Goal: Information Seeking & Learning: Get advice/opinions

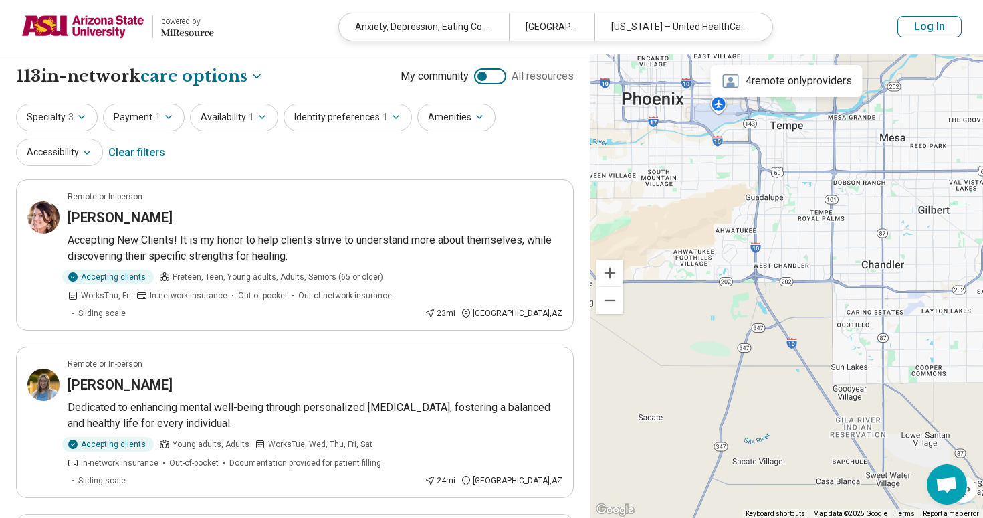
select select "***"
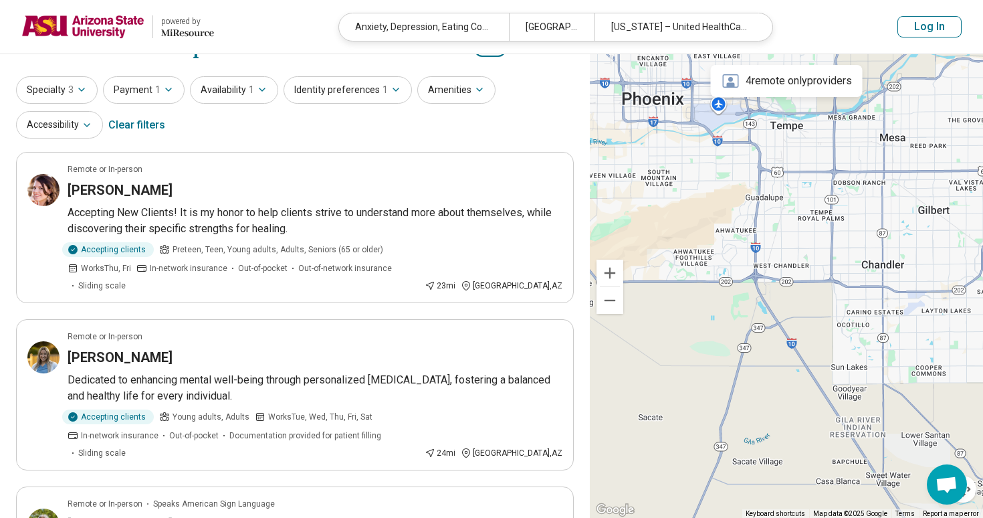
scroll to position [41, 0]
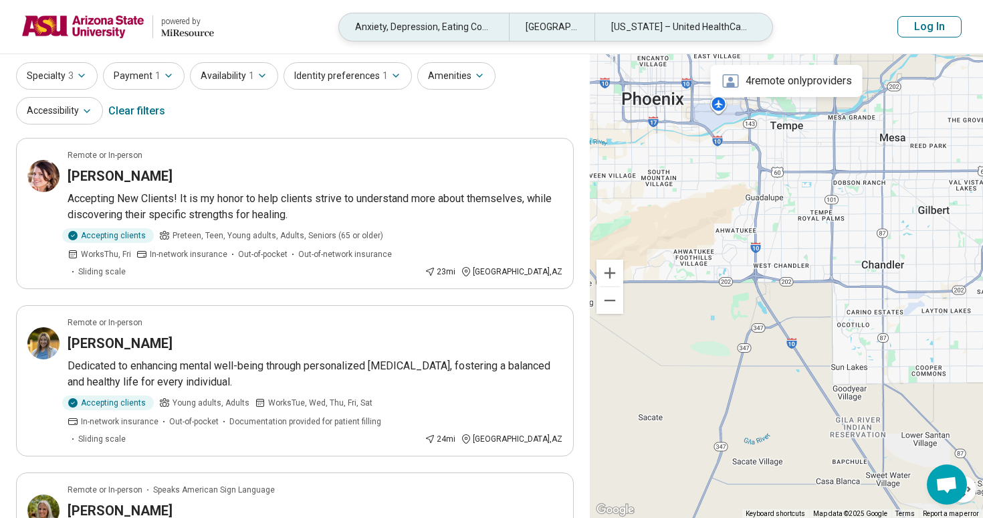
click at [451, 26] on div "Anxiety, Depression, Eating Concerns" at bounding box center [424, 26] width 170 height 27
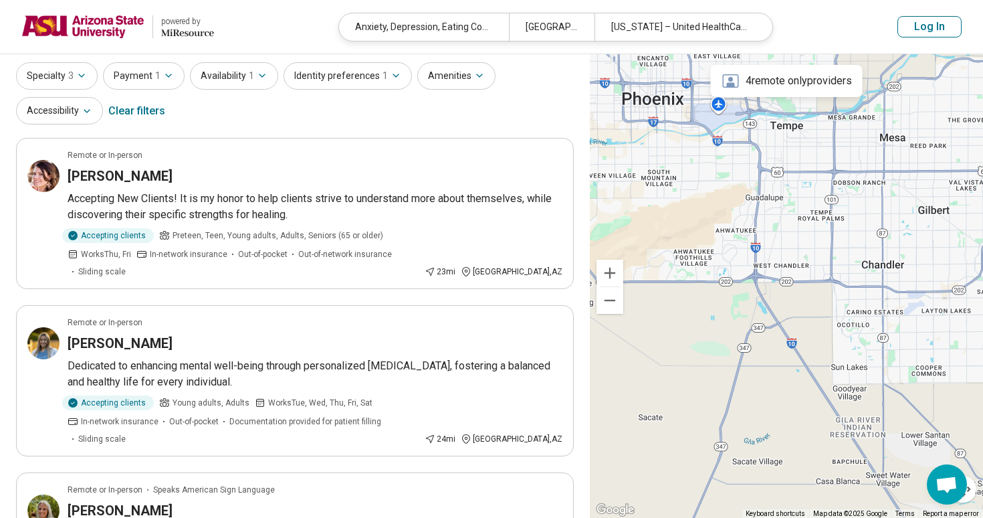
scroll to position [41, 0]
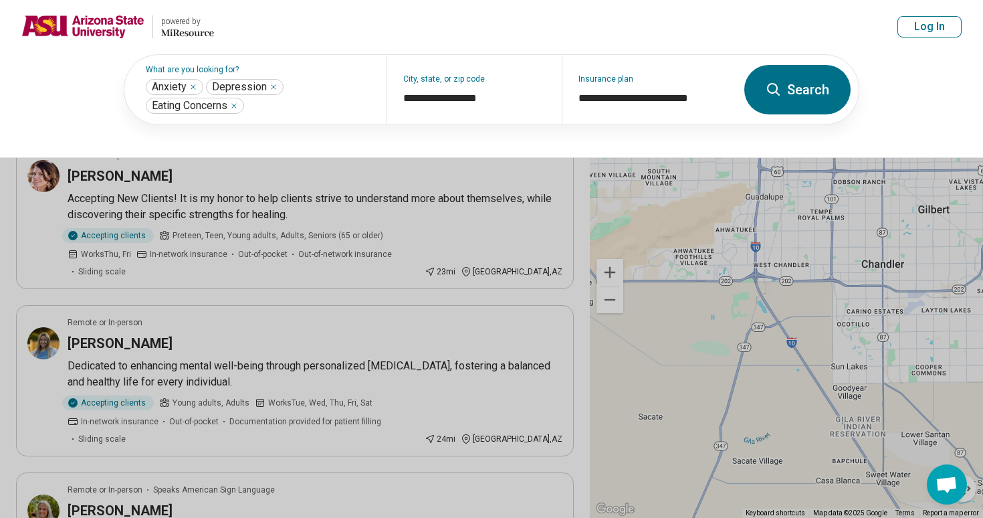
click at [564, 197] on button at bounding box center [491, 259] width 983 height 518
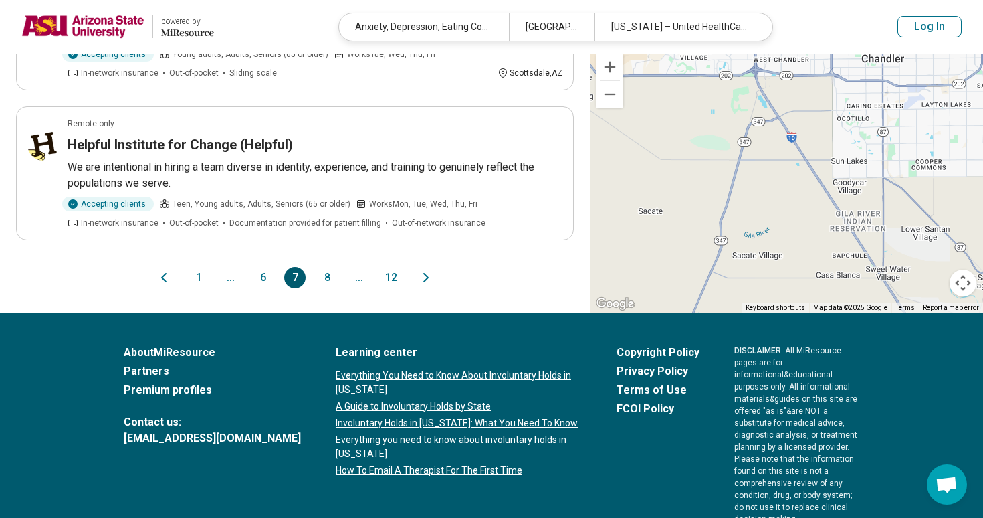
scroll to position [1439, 0]
